Goal: Navigation & Orientation: Find specific page/section

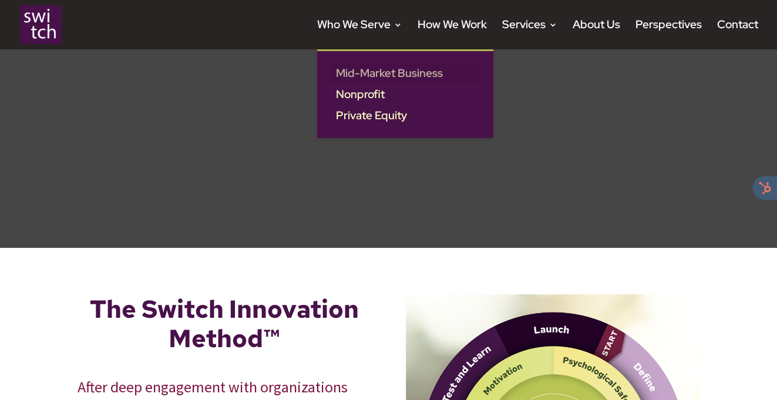
click at [385, 76] on link "Mid-Market Business" at bounding box center [405, 73] width 153 height 21
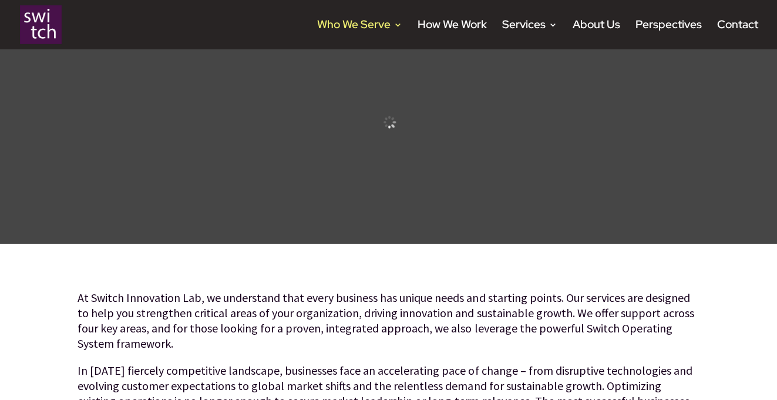
click at [54, 31] on img at bounding box center [41, 24] width 42 height 39
